Goal: Check status: Check status

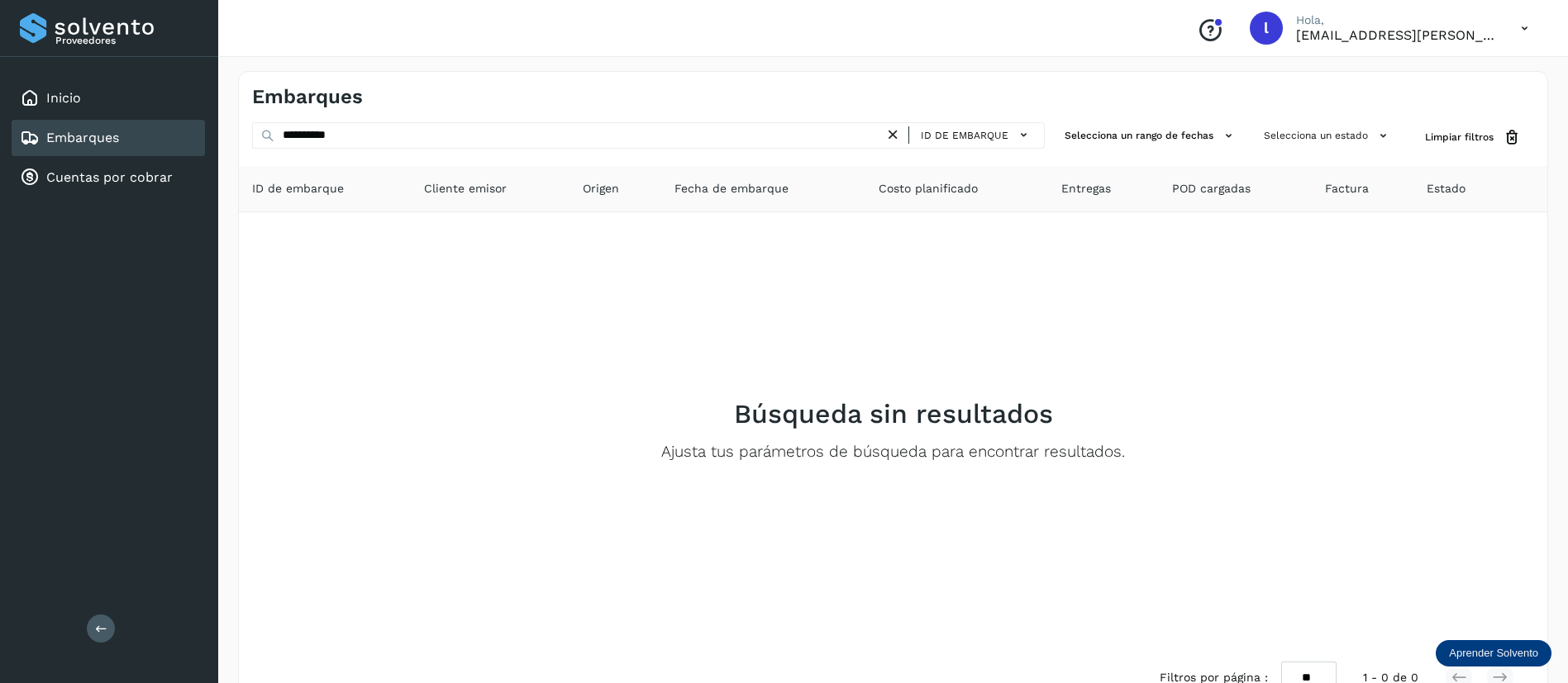
drag, startPoint x: 391, startPoint y: 133, endPoint x: 216, endPoint y: 134, distance: 175.0
click at [216, 134] on div "**********" at bounding box center [784, 364] width 1568 height 728
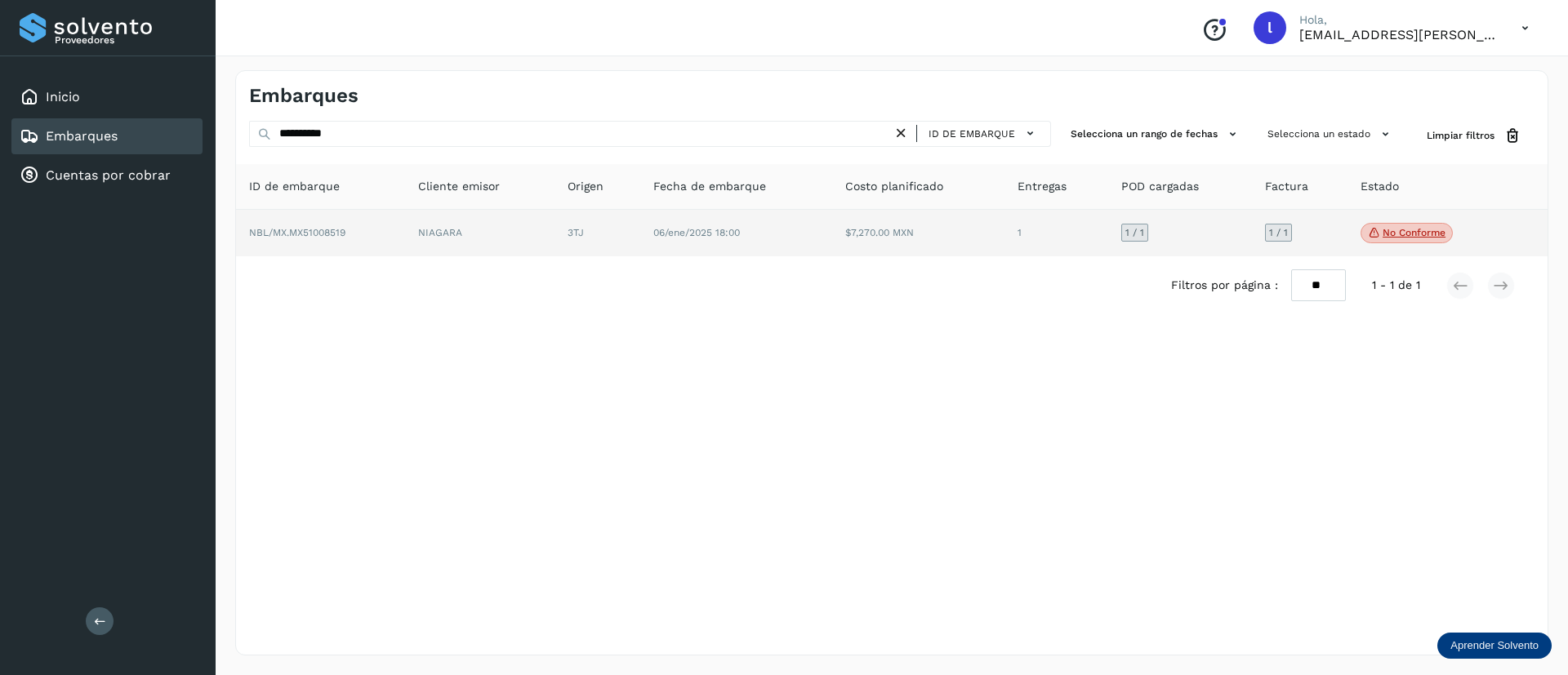
type input "**********"
click at [832, 250] on td "06/ene/2025 18:00" at bounding box center [917, 233] width 171 height 47
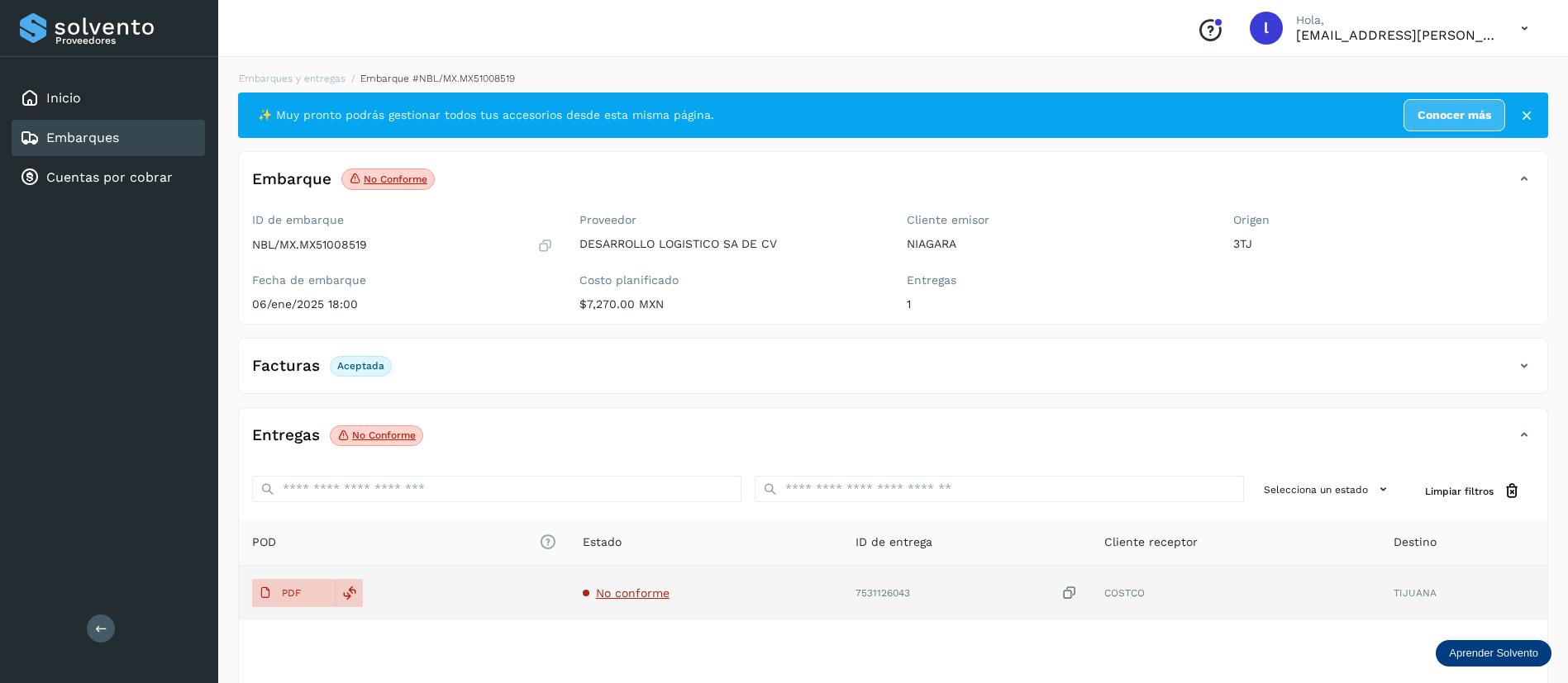
click at [842, 601] on td "No conforme" at bounding box center [966, 593] width 249 height 55
click at [636, 595] on span "No conforme" at bounding box center [632, 593] width 74 height 13
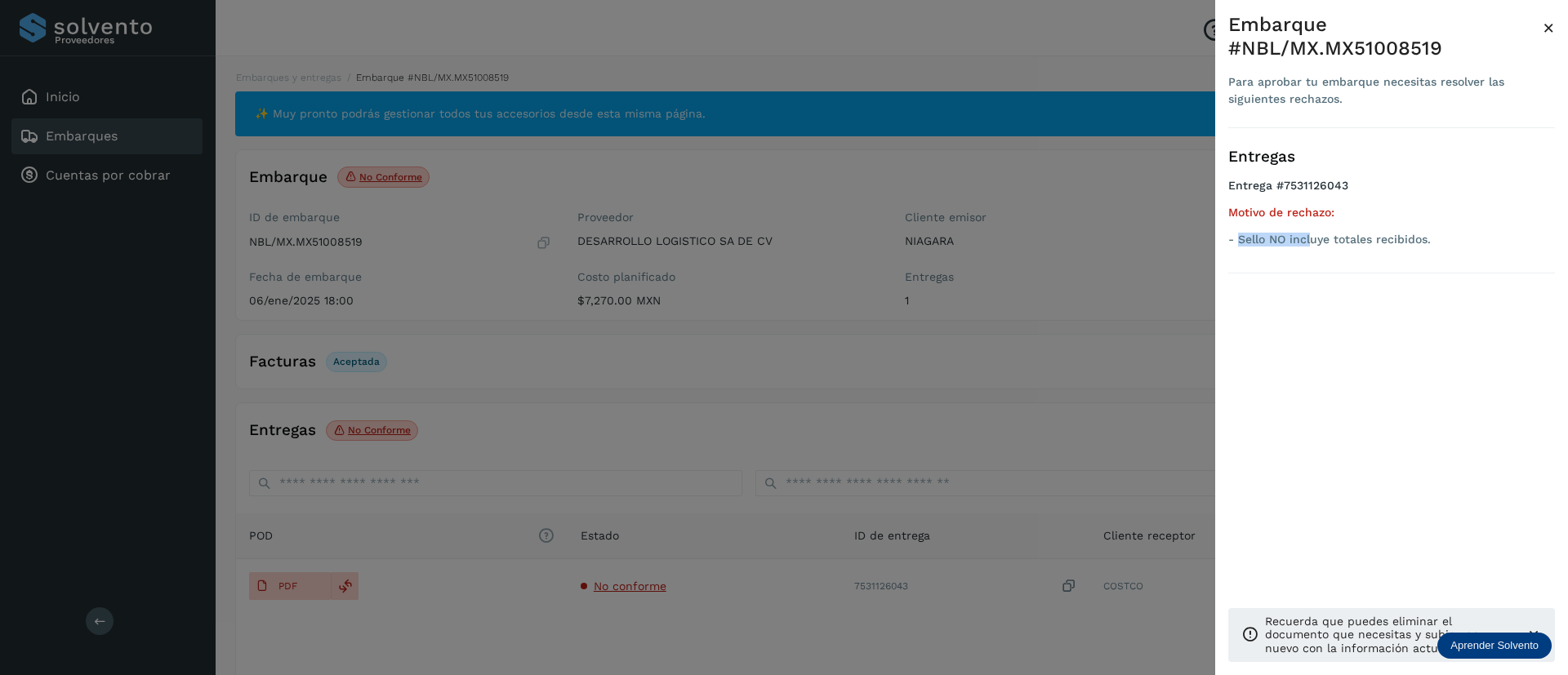
drag, startPoint x: 1239, startPoint y: 235, endPoint x: 1312, endPoint y: 230, distance: 73.2
click at [1312, 230] on div "Motivo de rechazo: - Sello NO incluye totales recibidos." at bounding box center [1391, 226] width 327 height 40
click at [1549, 30] on span "×" at bounding box center [1549, 28] width 12 height 23
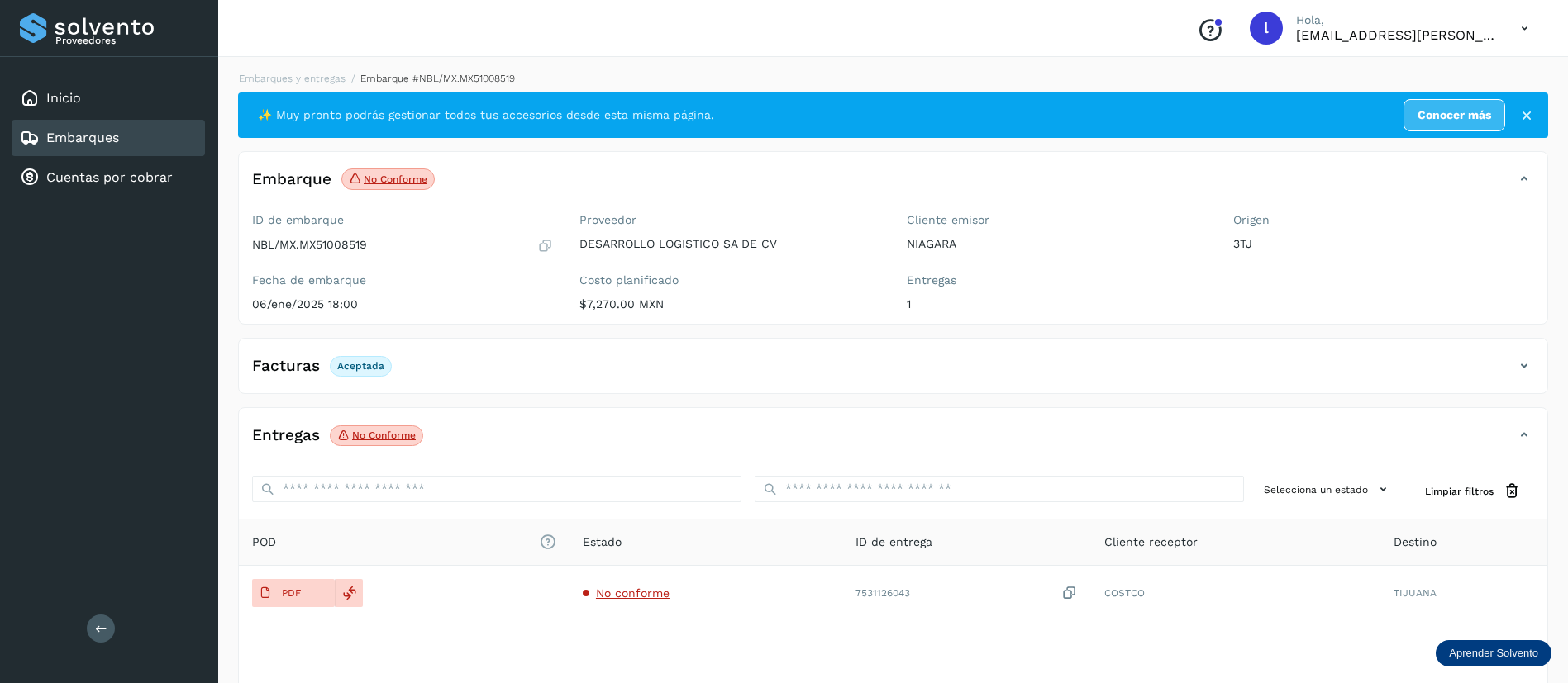
click at [70, 129] on link "Embarques" at bounding box center [83, 137] width 73 height 16
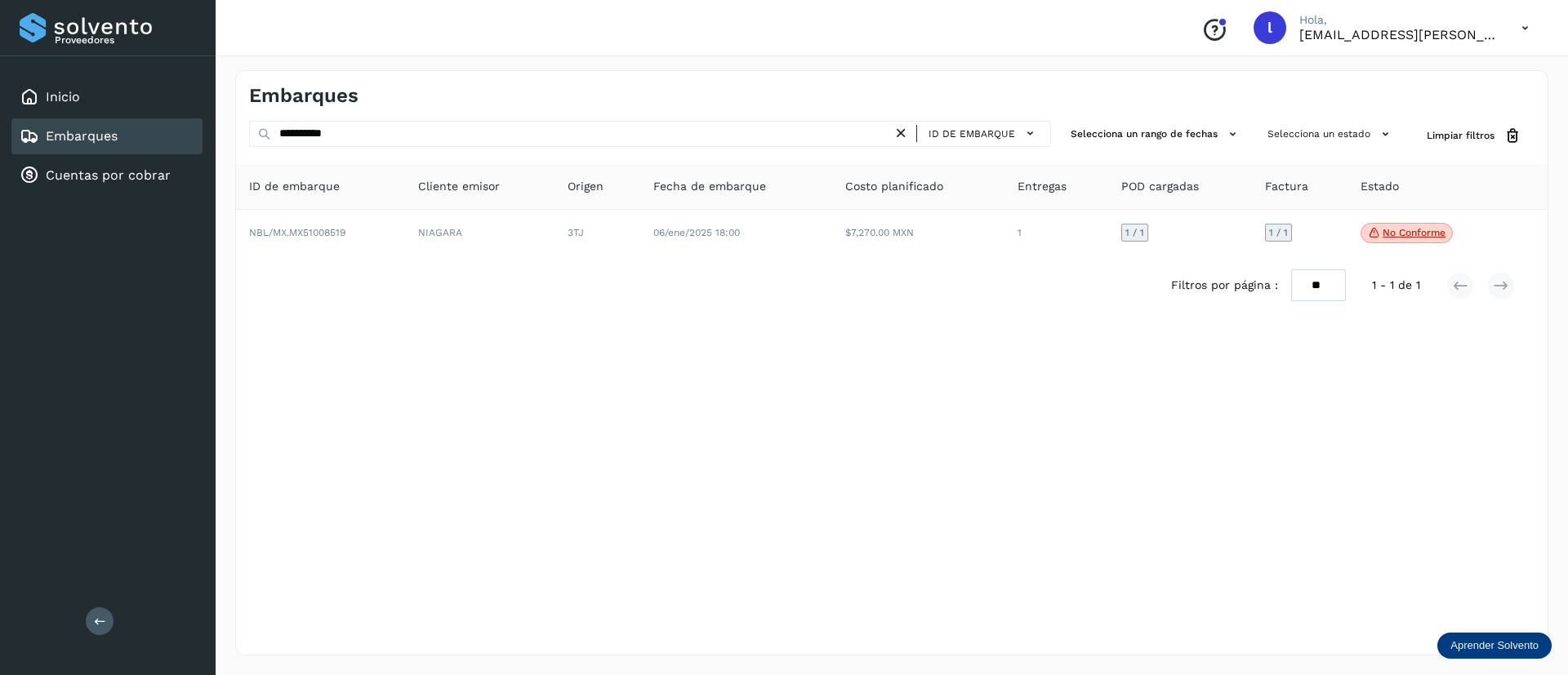
click at [1523, 29] on icon at bounding box center [1525, 28] width 33 height 33
click at [1448, 63] on div "Cerrar sesión" at bounding box center [1444, 74] width 194 height 31
